Goal: Task Accomplishment & Management: Manage account settings

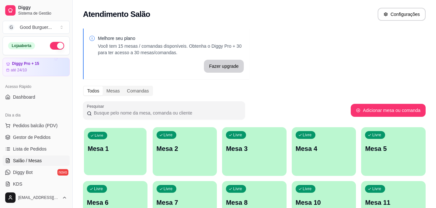
click at [116, 148] on p "Mesa 1" at bounding box center [115, 148] width 55 height 9
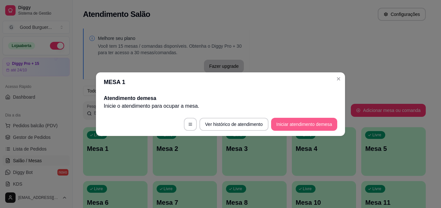
click at [308, 123] on button "Iniciar atendimento de mesa" at bounding box center [304, 124] width 66 height 13
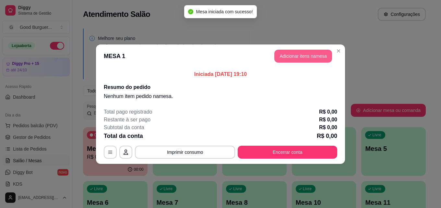
click at [296, 54] on button "Adicionar itens na mesa" at bounding box center [303, 56] width 58 height 13
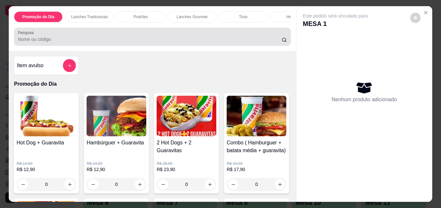
click at [50, 42] on input "Pesquisa" at bounding box center [150, 39] width 264 height 6
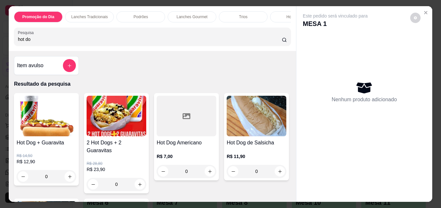
type input "hot do"
click at [172, 130] on div at bounding box center [187, 116] width 60 height 41
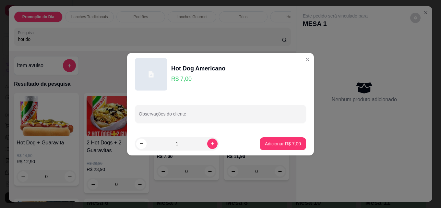
click at [202, 72] on div "Hot Dog Americano" at bounding box center [198, 68] width 54 height 9
click at [207, 70] on div "Hot Dog Americano" at bounding box center [198, 68] width 54 height 9
click at [187, 74] on p "R$ 7,00" at bounding box center [198, 78] width 54 height 9
click at [191, 69] on div "Hot Dog Americano" at bounding box center [198, 68] width 54 height 9
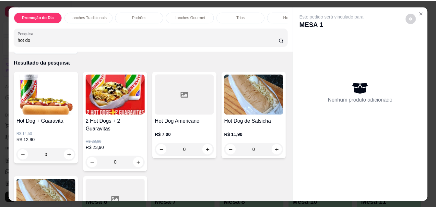
scroll to position [32, 0]
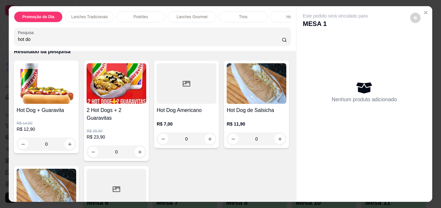
click at [190, 104] on div at bounding box center [187, 83] width 60 height 41
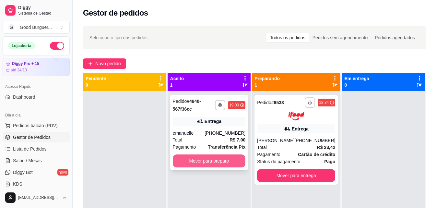
click at [218, 159] on button "Mover para preparo" at bounding box center [209, 160] width 73 height 13
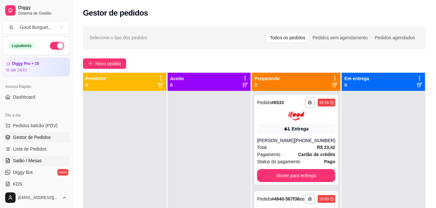
click at [35, 164] on link "Salão / Mesas" at bounding box center [36, 160] width 67 height 10
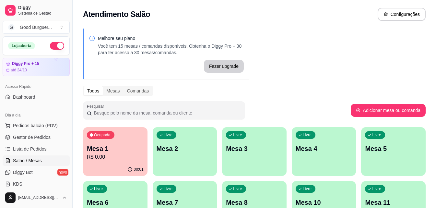
click at [127, 141] on div "Ocupada Mesa 1 R$ 0,00" at bounding box center [115, 145] width 65 height 36
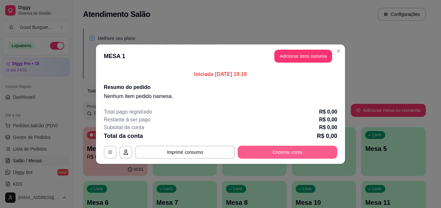
click at [324, 152] on button "Encerrar conta" at bounding box center [288, 152] width 100 height 13
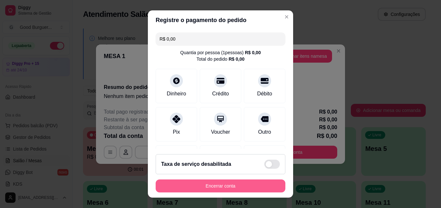
click at [252, 185] on button "Encerrar conta" at bounding box center [221, 185] width 130 height 13
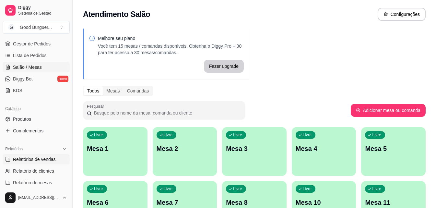
scroll to position [97, 0]
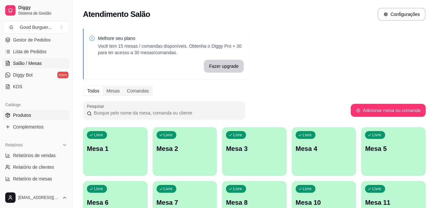
click at [33, 116] on link "Produtos" at bounding box center [36, 115] width 67 height 10
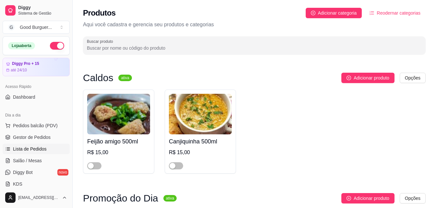
click at [22, 145] on link "Lista de Pedidos" at bounding box center [36, 149] width 67 height 10
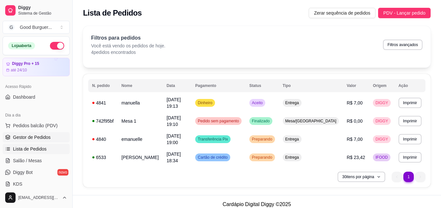
click at [23, 140] on span "Gestor de Pedidos" at bounding box center [32, 137] width 38 height 6
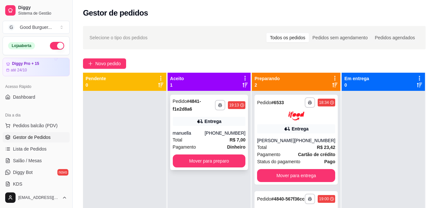
click at [210, 137] on div "Total R$ 7,00" at bounding box center [209, 139] width 73 height 7
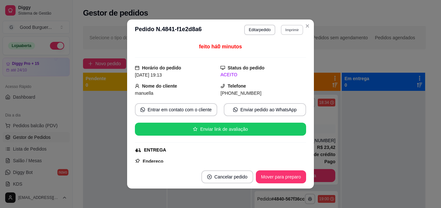
click at [296, 30] on button "Imprimir" at bounding box center [292, 30] width 22 height 10
click at [272, 51] on button "IMPRESSORA" at bounding box center [278, 52] width 47 height 10
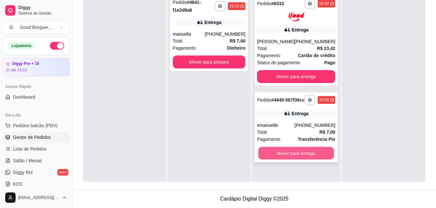
click at [293, 156] on button "Mover para entrega" at bounding box center [296, 153] width 76 height 13
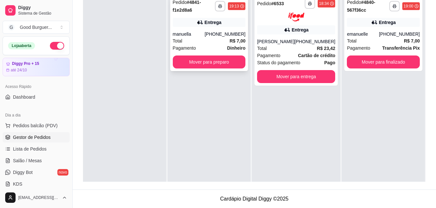
click at [218, 29] on div "**********" at bounding box center [209, 33] width 78 height 75
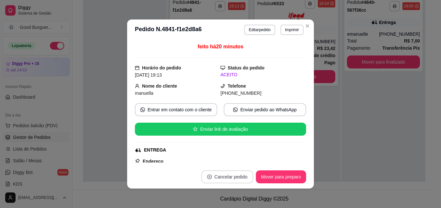
click at [220, 177] on button "Cancelar pedido" at bounding box center [227, 176] width 52 height 13
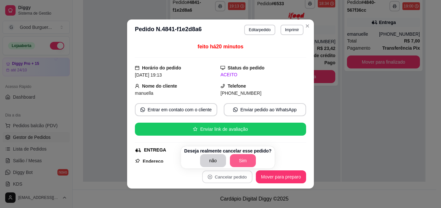
click at [243, 159] on button "Sim" at bounding box center [243, 160] width 26 height 13
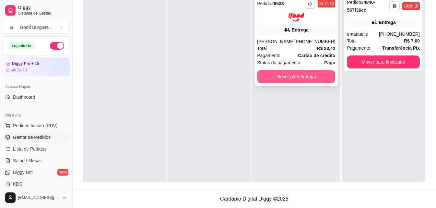
click at [318, 77] on button "Mover para entrega" at bounding box center [296, 76] width 78 height 13
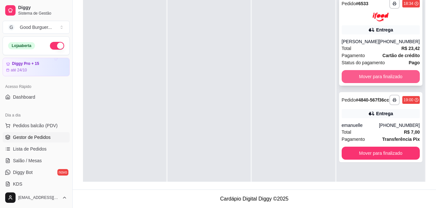
click at [376, 81] on button "Mover para finalizado" at bounding box center [381, 76] width 78 height 13
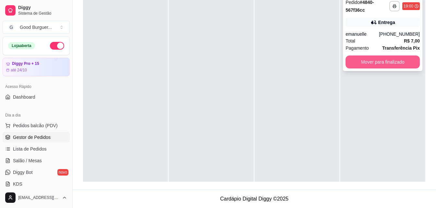
click at [377, 64] on button "Mover para finalizado" at bounding box center [383, 61] width 74 height 13
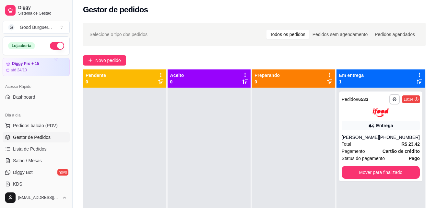
scroll to position [2, 0]
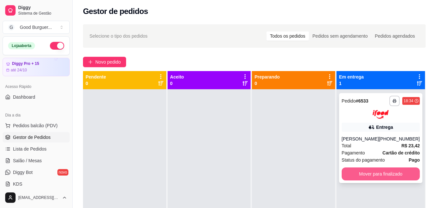
click at [406, 173] on button "Mover para finalizado" at bounding box center [381, 173] width 78 height 13
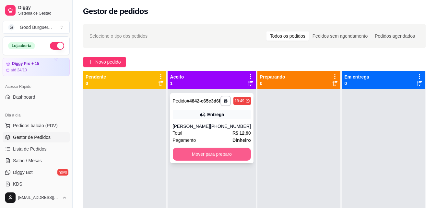
click at [230, 159] on button "Mover para preparo" at bounding box center [212, 154] width 78 height 13
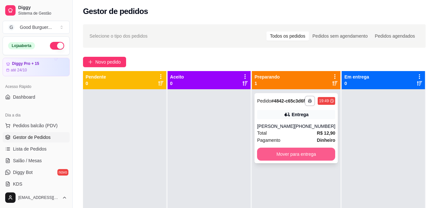
click at [280, 157] on button "Mover para entrega" at bounding box center [296, 154] width 78 height 13
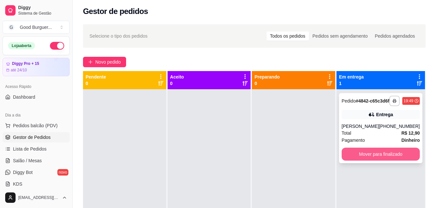
click at [375, 161] on button "Mover para finalizado" at bounding box center [381, 154] width 78 height 13
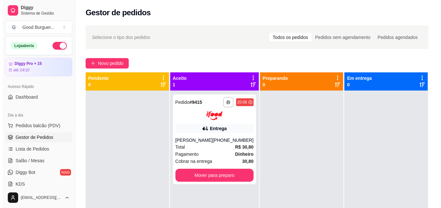
scroll to position [0, 0]
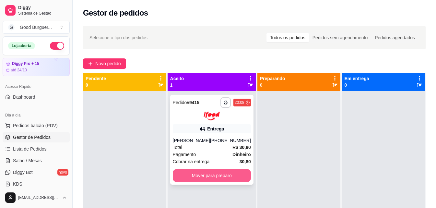
click at [197, 174] on button "Mover para preparo" at bounding box center [212, 175] width 78 height 13
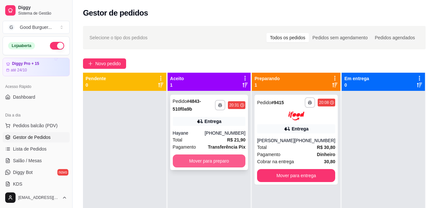
click at [222, 158] on button "Mover para preparo" at bounding box center [209, 160] width 73 height 13
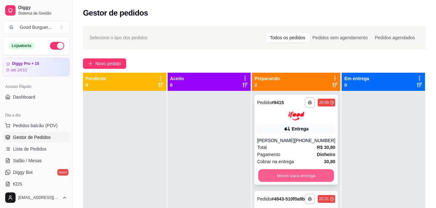
click at [293, 171] on button "Mover para entrega" at bounding box center [296, 175] width 76 height 13
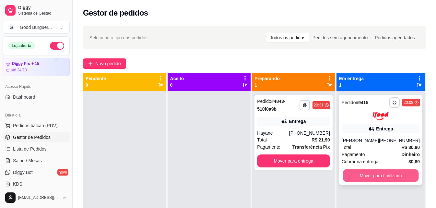
click at [376, 172] on button "Mover para finalizado" at bounding box center [381, 175] width 76 height 13
click at [375, 172] on button "Mover para finalizado" at bounding box center [381, 175] width 76 height 13
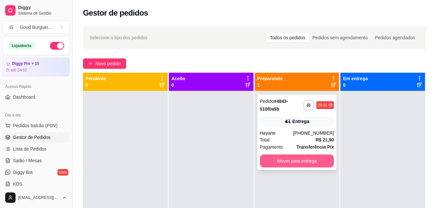
click at [287, 160] on button "Mover para entrega" at bounding box center [297, 160] width 74 height 13
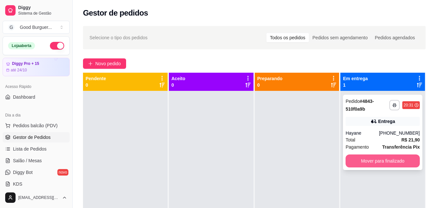
click at [378, 161] on button "Mover para finalizado" at bounding box center [383, 160] width 74 height 13
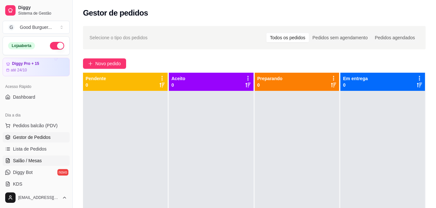
click at [11, 159] on link "Salão / Mesas" at bounding box center [36, 160] width 67 height 10
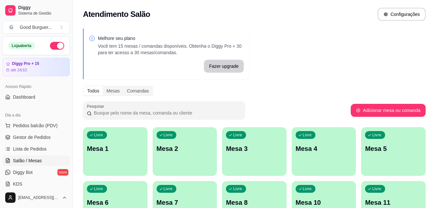
click at [145, 149] on div "Livre Mesa 1" at bounding box center [115, 147] width 65 height 41
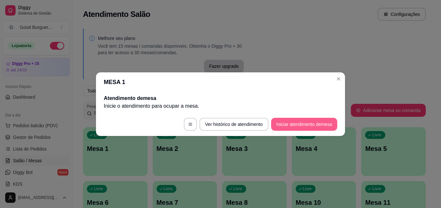
click at [308, 121] on button "Iniciar atendimento de mesa" at bounding box center [304, 124] width 66 height 13
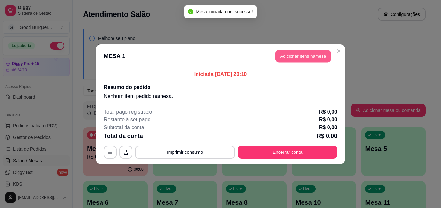
click at [303, 56] on button "Adicionar itens na mesa" at bounding box center [303, 56] width 56 height 13
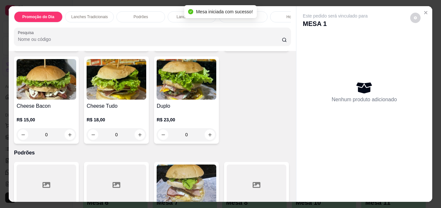
scroll to position [519, 0]
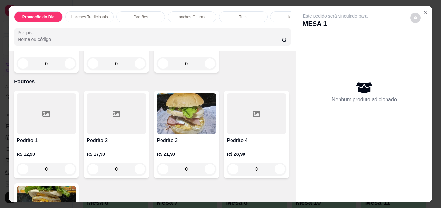
click at [76, 39] on h4 "Cheese Bacon" at bounding box center [47, 35] width 60 height 8
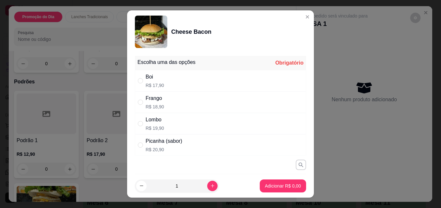
click at [147, 76] on div "Boi" at bounding box center [155, 77] width 18 height 8
radio input "true"
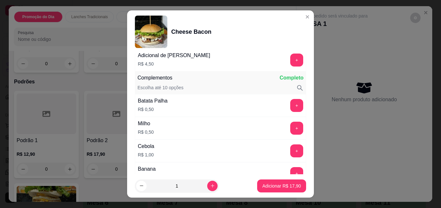
scroll to position [227, 0]
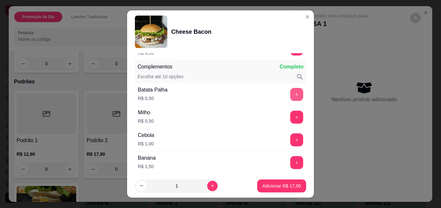
click at [290, 97] on button "+" at bounding box center [296, 94] width 13 height 13
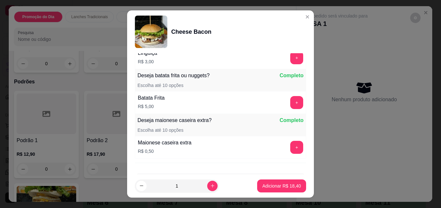
scroll to position [551, 0]
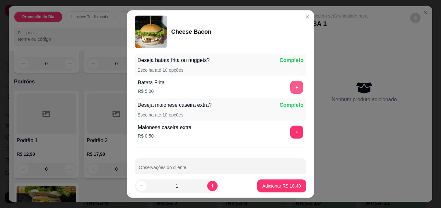
click at [290, 87] on button "+" at bounding box center [296, 87] width 13 height 13
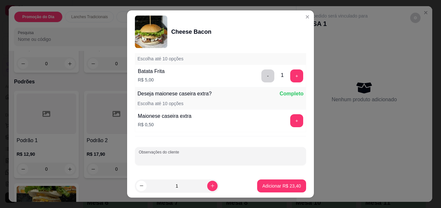
click at [175, 159] on input "Observações do cliente" at bounding box center [220, 158] width 163 height 6
type input "sem alface"
click at [278, 181] on button "Adicionar R$ 23,40" at bounding box center [282, 186] width 48 height 13
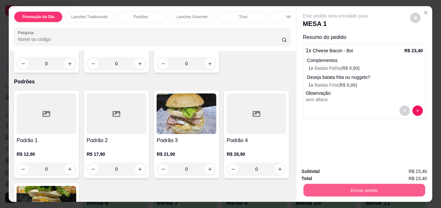
click at [353, 184] on button "Enviar pedido" at bounding box center [365, 190] width 122 height 13
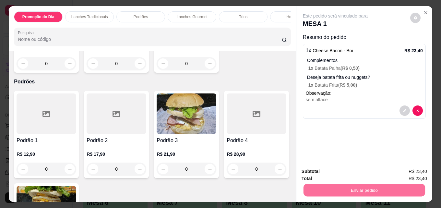
click at [404, 169] on button "Enviar pedido" at bounding box center [410, 171] width 37 height 12
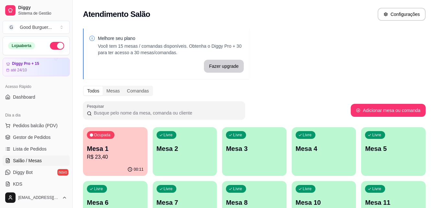
click at [135, 154] on p "R$ 23,40" at bounding box center [115, 157] width 57 height 8
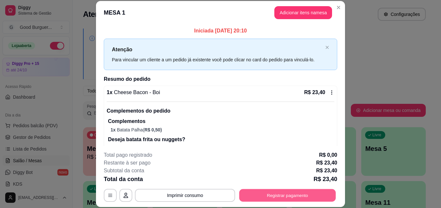
click at [280, 193] on button "Registrar pagamento" at bounding box center [287, 195] width 97 height 13
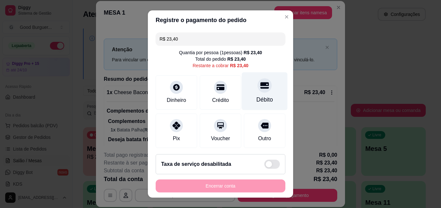
click at [263, 88] on div "Débito" at bounding box center [265, 91] width 46 height 38
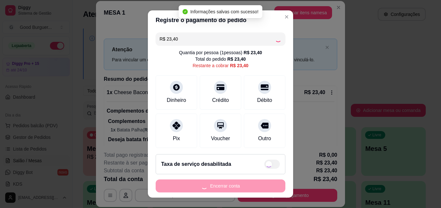
type input "R$ 0,00"
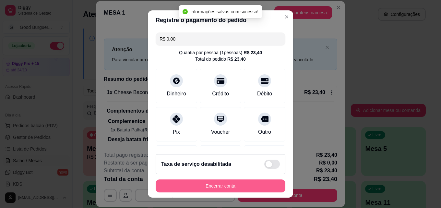
click at [235, 184] on button "Encerrar conta" at bounding box center [221, 185] width 130 height 13
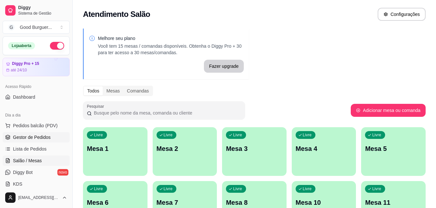
click at [32, 138] on span "Gestor de Pedidos" at bounding box center [32, 137] width 38 height 6
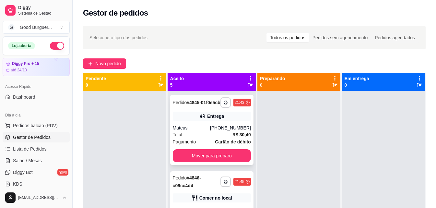
click at [196, 121] on div "Entrega" at bounding box center [212, 116] width 78 height 9
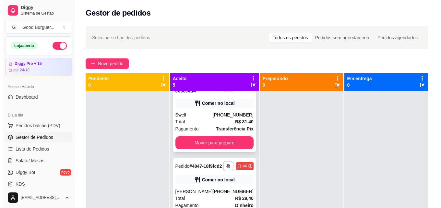
scroll to position [97, 0]
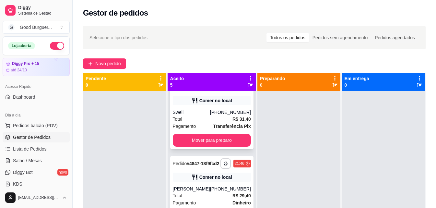
click at [204, 115] on div "Swell" at bounding box center [191, 112] width 37 height 6
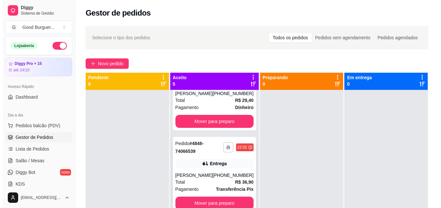
scroll to position [0, 0]
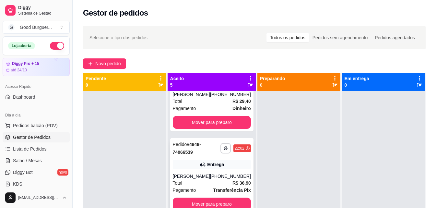
click at [194, 166] on div "**********" at bounding box center [211, 175] width 83 height 75
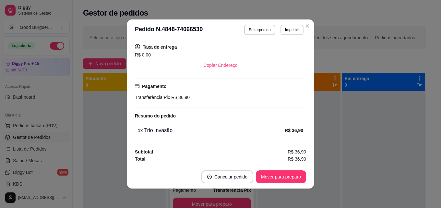
scroll to position [1, 0]
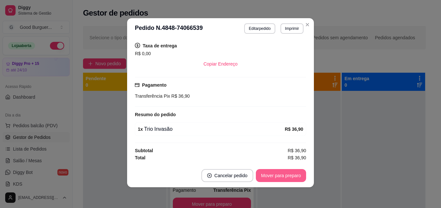
click at [274, 176] on button "Mover para preparo" at bounding box center [281, 175] width 50 height 13
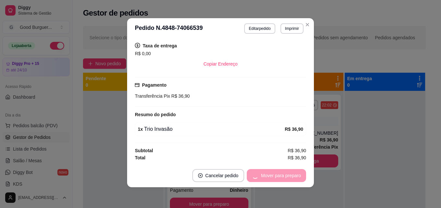
scroll to position [125, 0]
click at [283, 178] on button "Mover para entrega" at bounding box center [281, 175] width 50 height 13
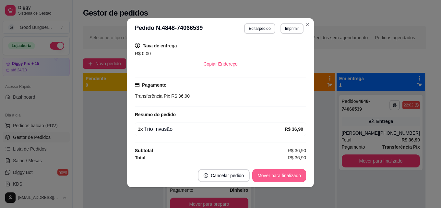
click at [282, 173] on button "Mover para finalizado" at bounding box center [279, 175] width 54 height 13
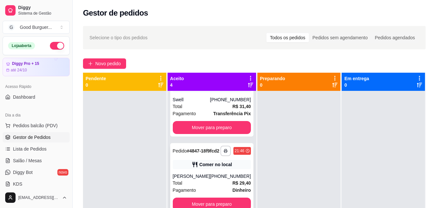
scroll to position [0, 0]
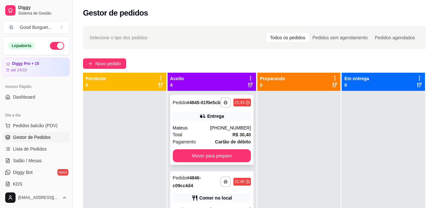
click at [195, 136] on div "Total R$ 30,40" at bounding box center [212, 134] width 78 height 7
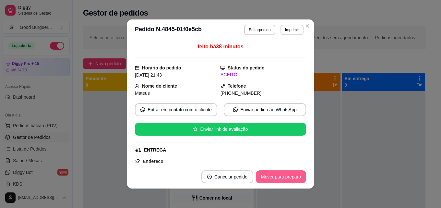
click at [290, 176] on button "Mover para preparo" at bounding box center [281, 176] width 50 height 13
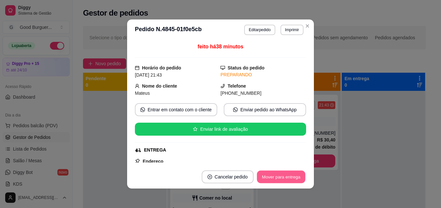
click at [287, 177] on button "Mover para entrega" at bounding box center [281, 177] width 49 height 13
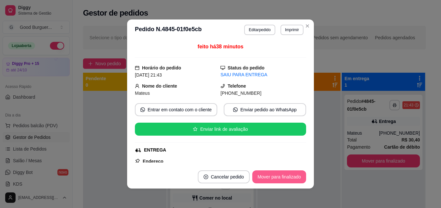
click at [287, 177] on button "Mover para finalizado" at bounding box center [279, 176] width 54 height 13
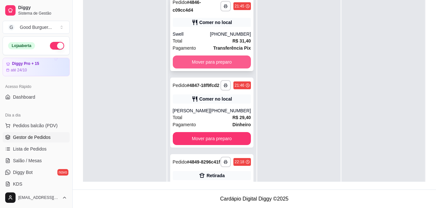
click at [195, 62] on button "Mover para preparo" at bounding box center [212, 61] width 78 height 13
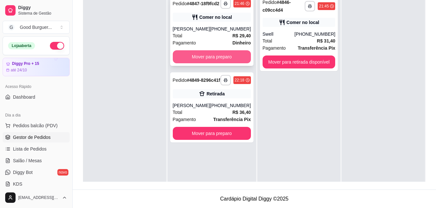
click at [205, 62] on button "Mover para preparo" at bounding box center [212, 56] width 78 height 13
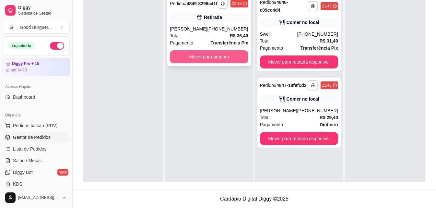
click at [205, 63] on button "Mover para preparo" at bounding box center [209, 56] width 78 height 13
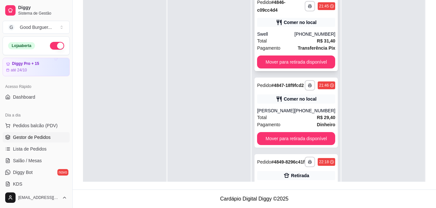
click at [286, 45] on div "Pagamento Transferência Pix" at bounding box center [296, 47] width 78 height 7
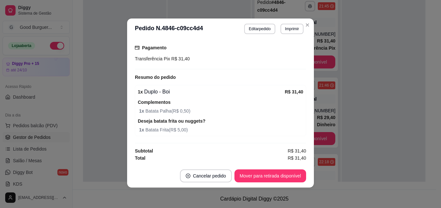
scroll to position [1, 0]
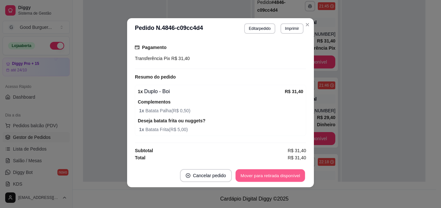
click at [256, 174] on button "Mover para retirada disponível" at bounding box center [269, 175] width 69 height 13
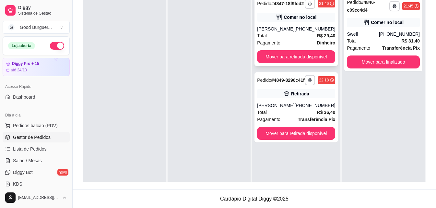
click at [273, 39] on div "Total R$ 29,40" at bounding box center [296, 35] width 78 height 7
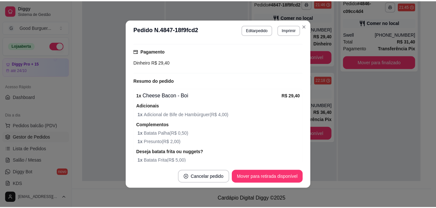
scroll to position [144, 0]
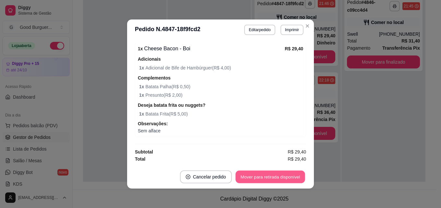
click at [296, 174] on button "Mover para retirada disponível" at bounding box center [269, 177] width 69 height 13
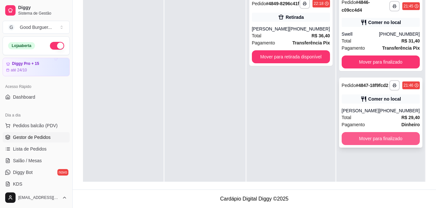
click at [361, 141] on button "Mover para finalizado" at bounding box center [381, 138] width 78 height 13
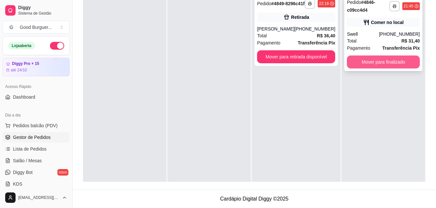
click at [373, 60] on button "Mover para finalizado" at bounding box center [383, 61] width 73 height 13
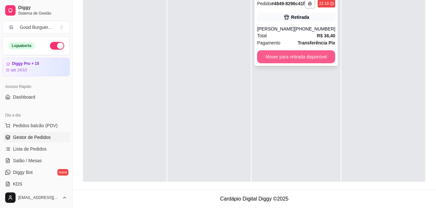
click at [315, 58] on button "Mover para retirada disponível" at bounding box center [296, 56] width 78 height 13
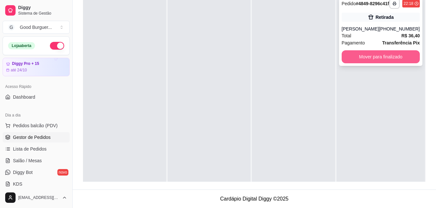
click at [383, 63] on button "Mover para finalizado" at bounding box center [381, 56] width 78 height 13
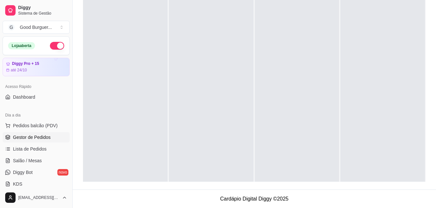
click at [24, 139] on span "Gestor de Pedidos" at bounding box center [32, 137] width 38 height 6
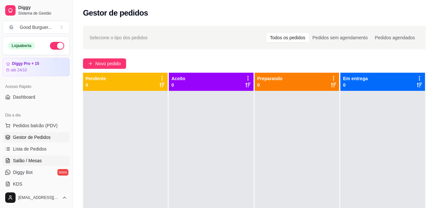
click at [27, 159] on span "Salão / Mesas" at bounding box center [27, 160] width 29 height 6
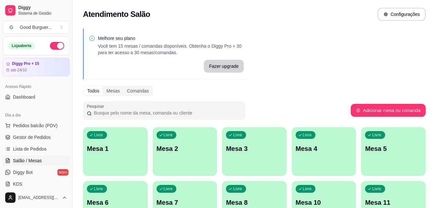
click at [52, 43] on button "button" at bounding box center [57, 46] width 14 height 8
